Goal: Download file/media

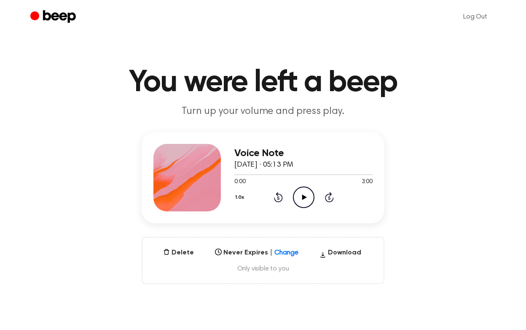
click at [299, 197] on icon "Play Audio" at bounding box center [304, 197] width 22 height 22
click at [306, 174] on div at bounding box center [303, 174] width 138 height 1
click at [291, 174] on div at bounding box center [303, 174] width 138 height 1
click at [304, 194] on icon "Pause Audio" at bounding box center [304, 197] width 22 height 22
click at [329, 197] on icon at bounding box center [329, 198] width 2 height 3
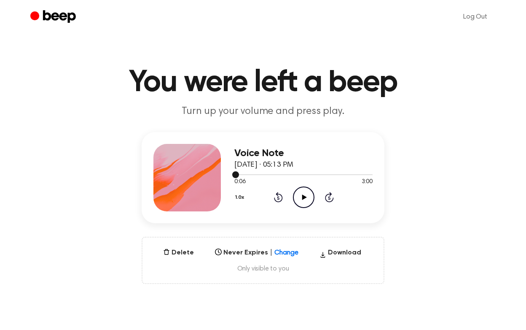
click at [326, 174] on div at bounding box center [303, 174] width 138 height 1
click at [308, 195] on icon "Play Audio" at bounding box center [304, 197] width 22 height 22
drag, startPoint x: 277, startPoint y: 174, endPoint x: 307, endPoint y: 175, distance: 30.8
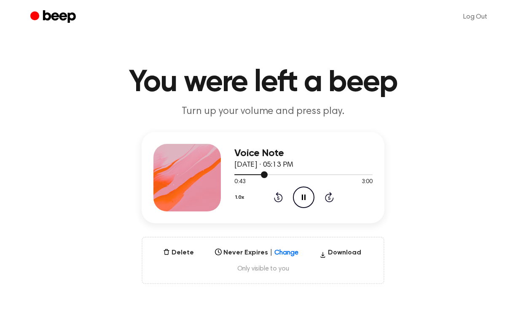
click at [307, 175] on div at bounding box center [303, 174] width 138 height 7
drag, startPoint x: 248, startPoint y: 173, endPoint x: 314, endPoint y: 179, distance: 66.9
click at [314, 179] on div "0:18 3:00 Your browser does not support the [object Object] element." at bounding box center [303, 179] width 138 height 16
click at [346, 254] on button "Download" at bounding box center [340, 254] width 49 height 13
click at [297, 195] on icon "Play Audio" at bounding box center [304, 197] width 22 height 22
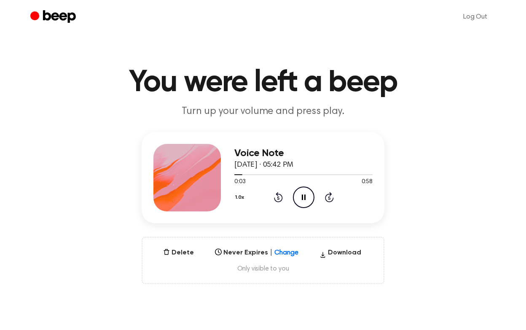
click at [296, 195] on icon "Pause Audio" at bounding box center [304, 197] width 22 height 22
